Goal: Task Accomplishment & Management: Use online tool/utility

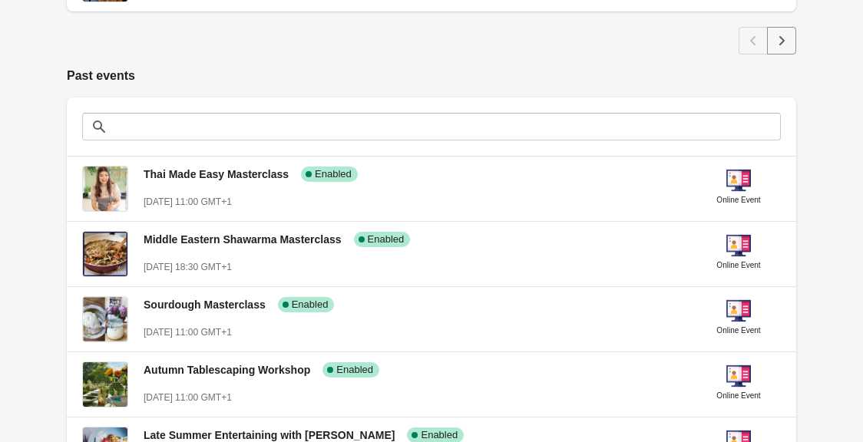
scroll to position [1053, 0]
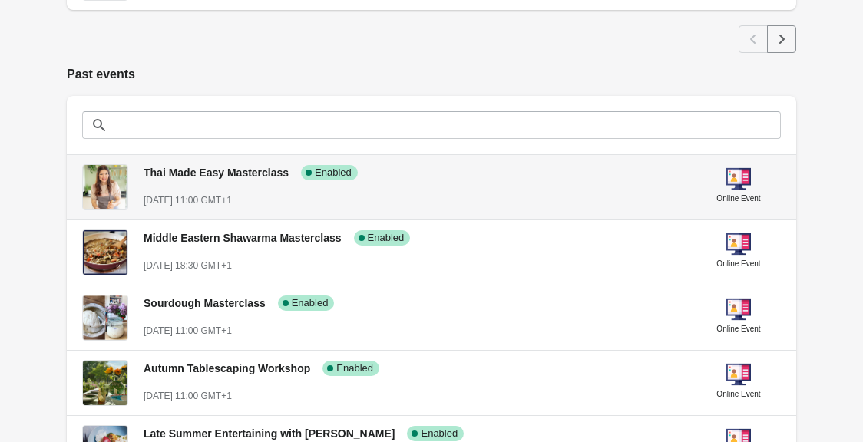
click at [429, 177] on div "Thai Made Easy Masterclass Success Complete Enabled" at bounding box center [407, 166] width 553 height 28
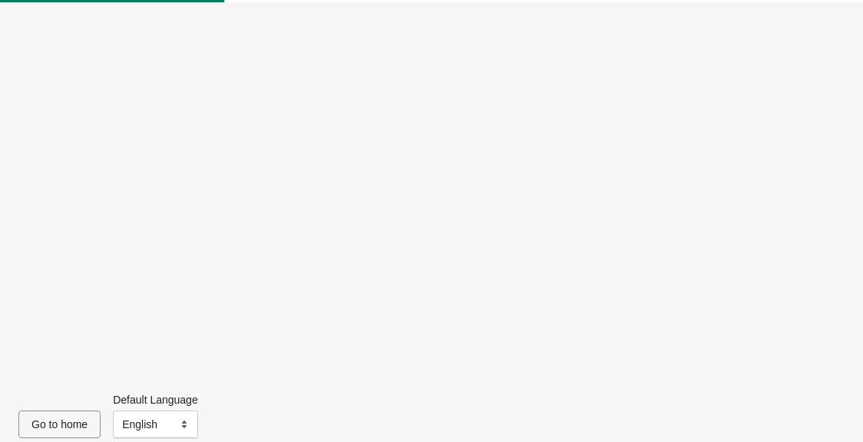
scroll to position [66, 0]
select select "US"
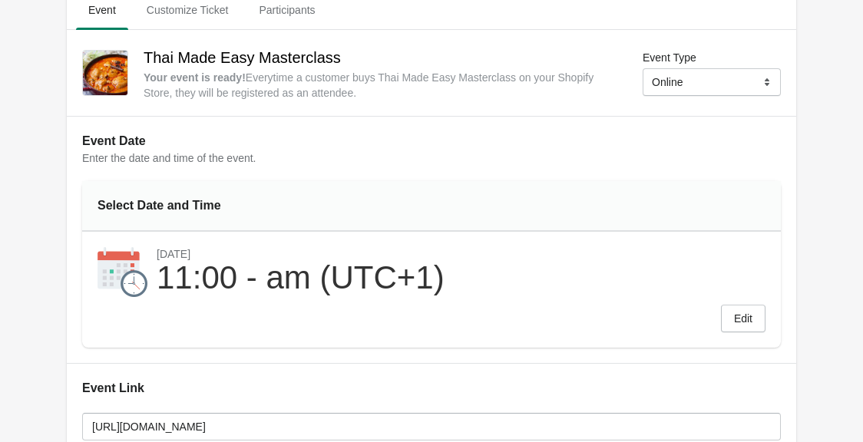
scroll to position [0, 0]
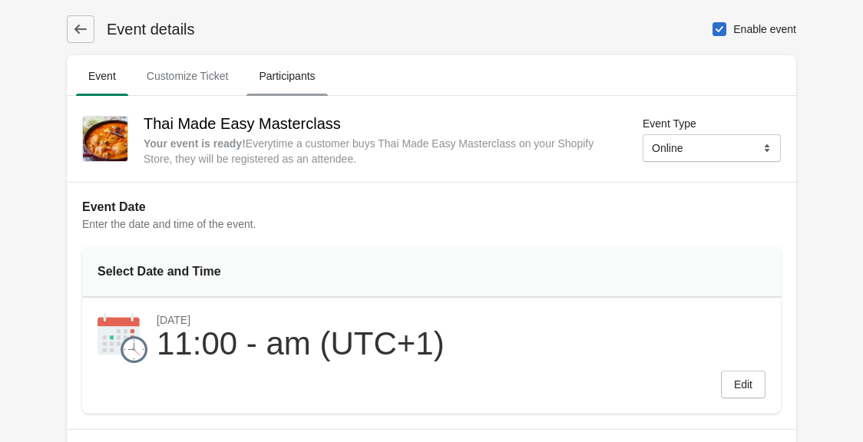
click at [289, 75] on span "Participants" at bounding box center [286, 76] width 81 height 28
select select "US"
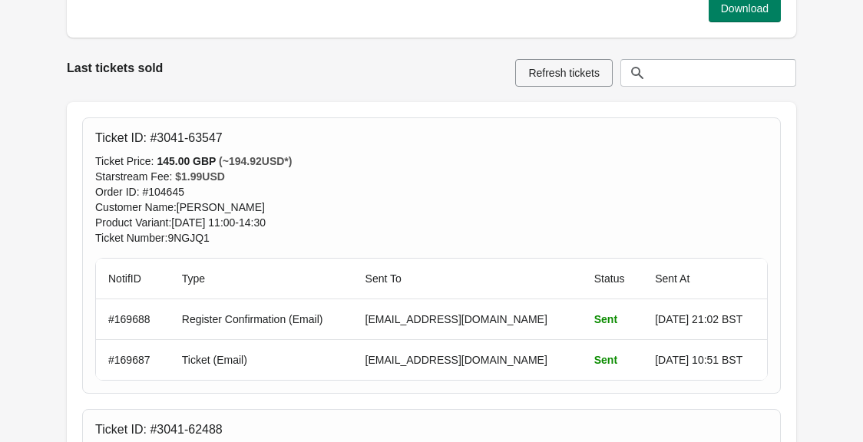
scroll to position [422, 0]
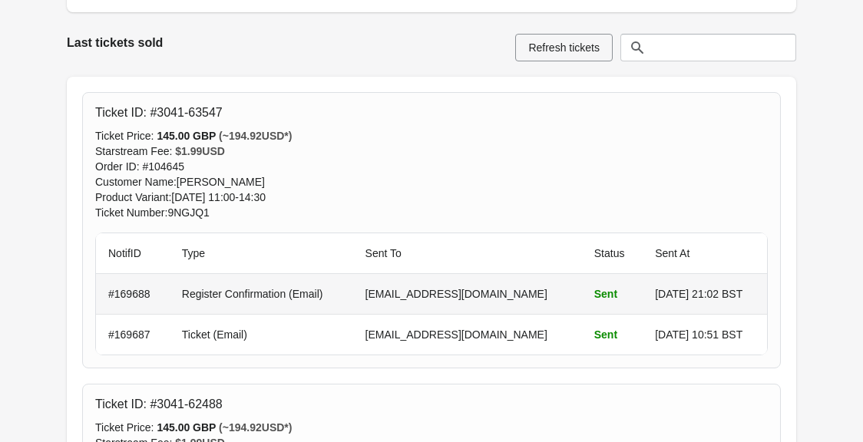
drag, startPoint x: 349, startPoint y: 295, endPoint x: 513, endPoint y: 290, distance: 163.5
click at [513, 290] on td "[EMAIL_ADDRESS][DOMAIN_NAME]" at bounding box center [467, 294] width 229 height 40
copy td "[EMAIL_ADDRESS][DOMAIN_NAME]"
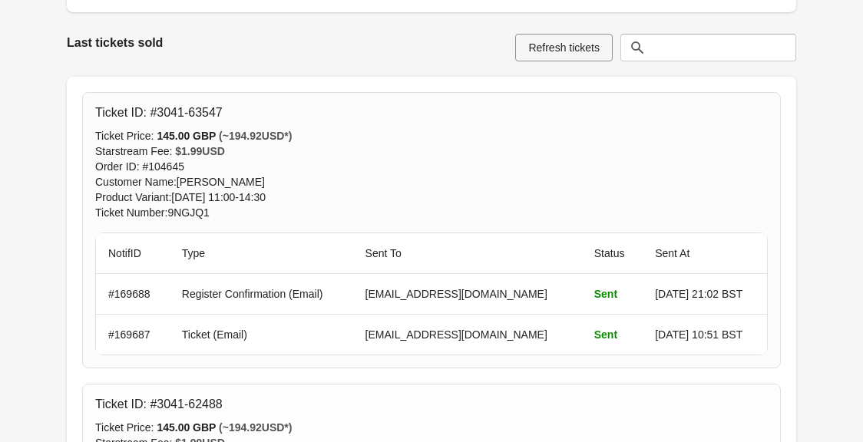
click at [593, 163] on div "Order ID : # 104645" at bounding box center [431, 166] width 672 height 15
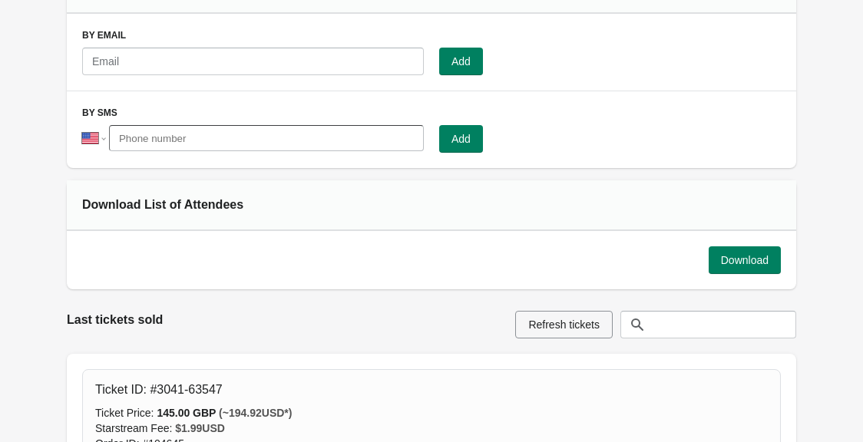
scroll to position [0, 0]
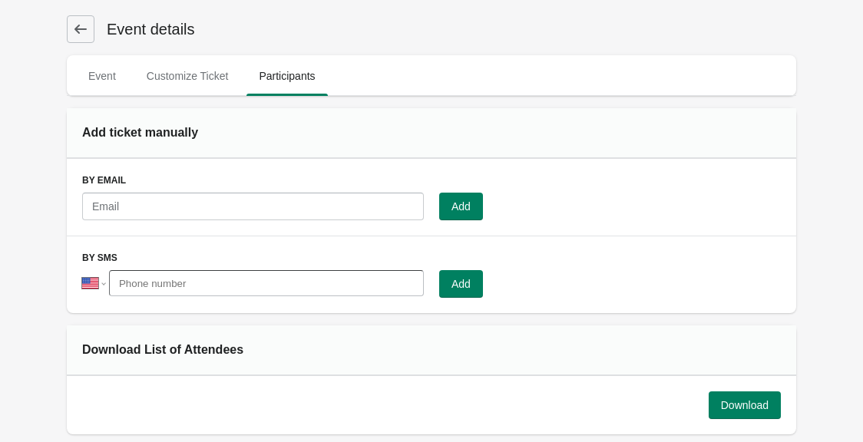
click at [73, 27] on icon at bounding box center [80, 28] width 15 height 15
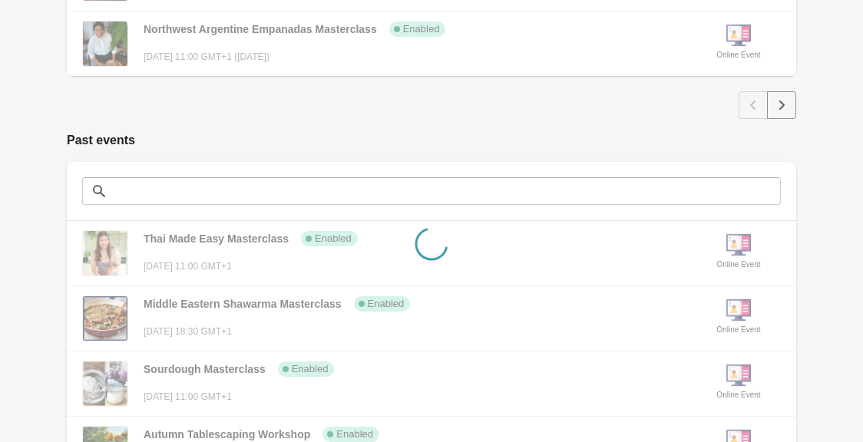
scroll to position [988, 0]
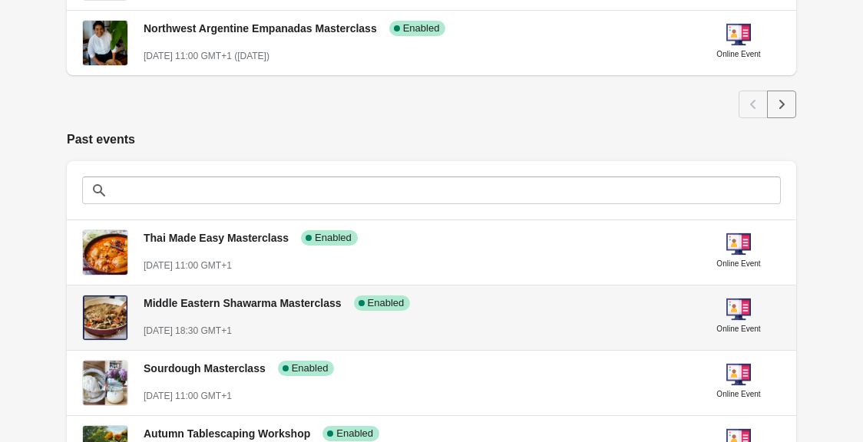
click at [384, 328] on div "[DATE] 18:30 GMT+1" at bounding box center [414, 330] width 540 height 15
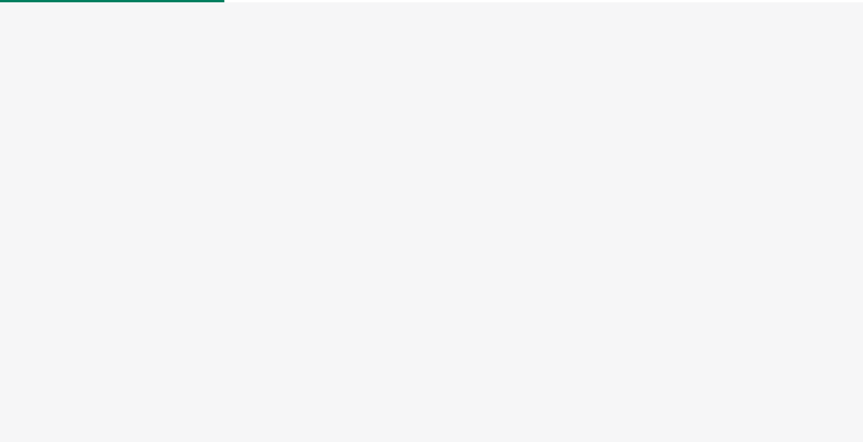
select select "US"
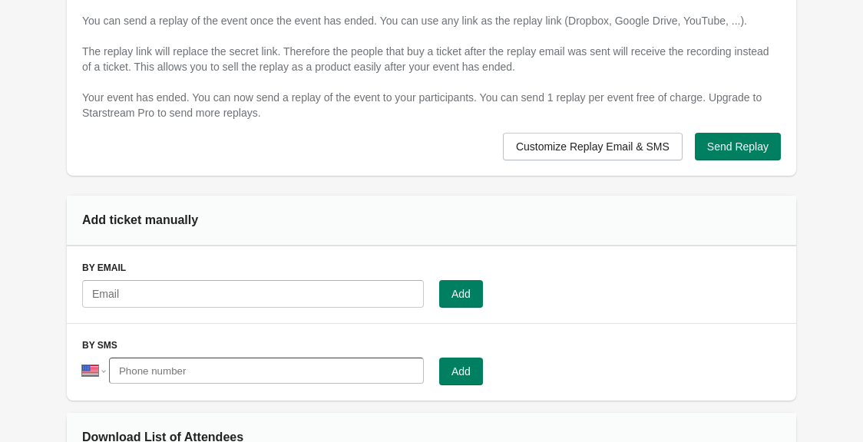
scroll to position [1006, 0]
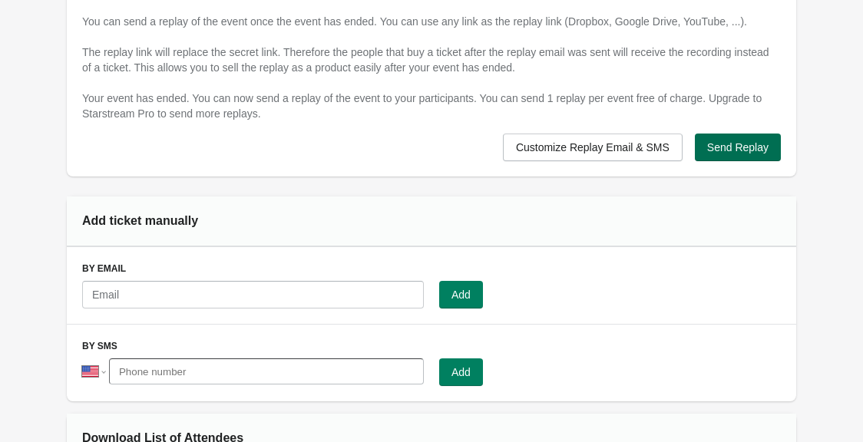
click at [747, 143] on span "Send Replay" at bounding box center [737, 147] width 61 height 12
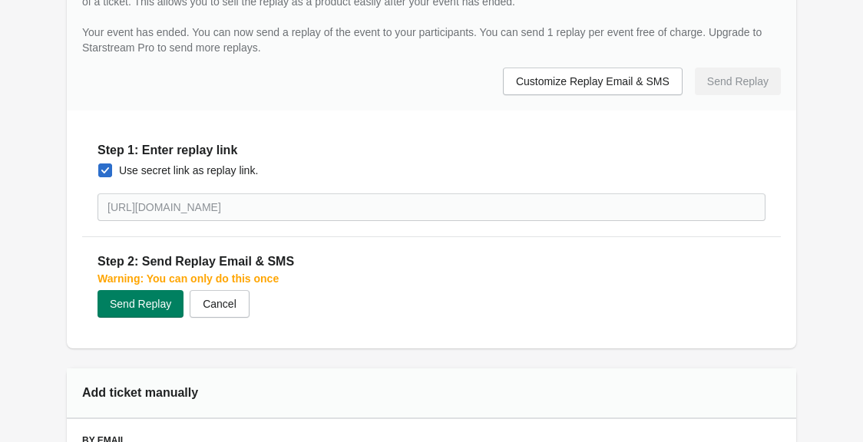
scroll to position [1097, 0]
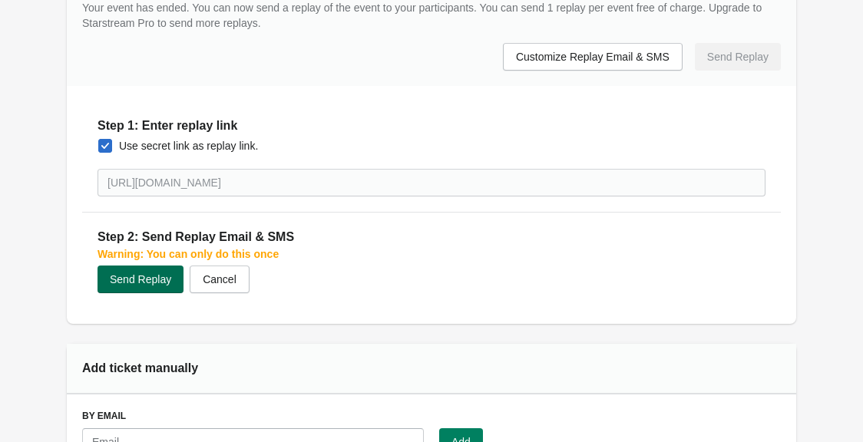
click at [163, 285] on span "Send Replay" at bounding box center [140, 279] width 61 height 12
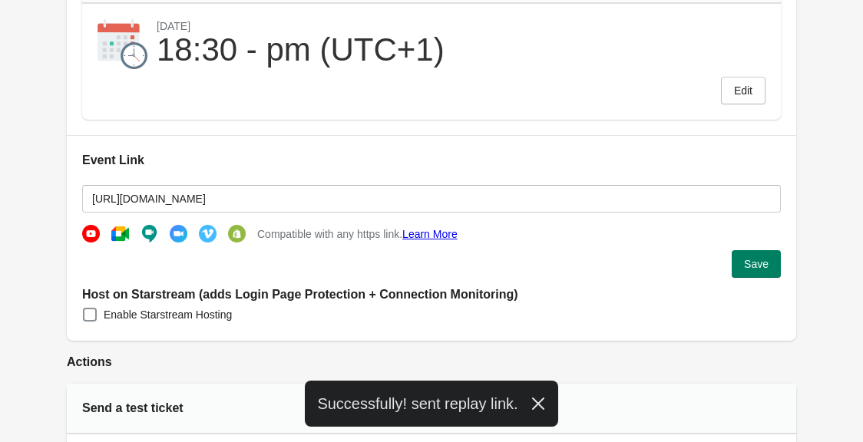
scroll to position [0, 0]
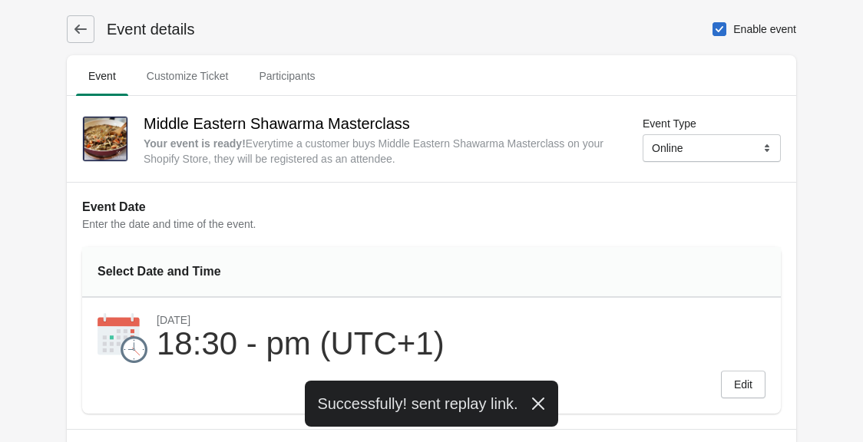
click at [85, 27] on icon at bounding box center [80, 28] width 15 height 15
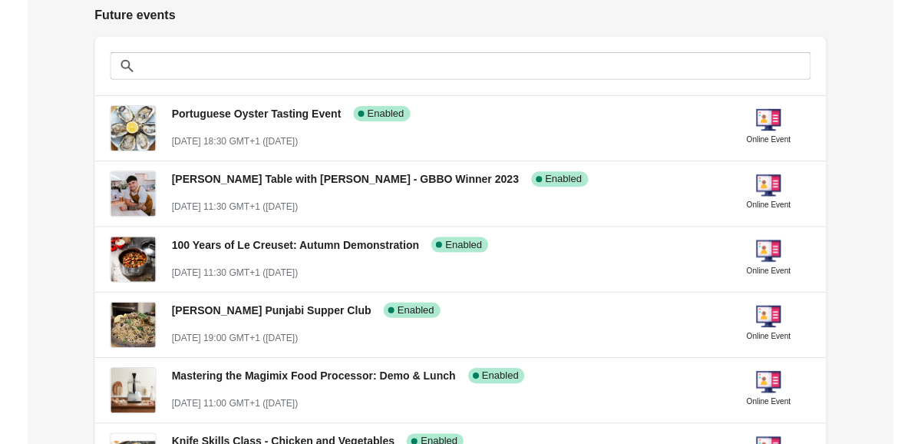
scroll to position [312, 0]
